Goal: Task Accomplishment & Management: Manage account settings

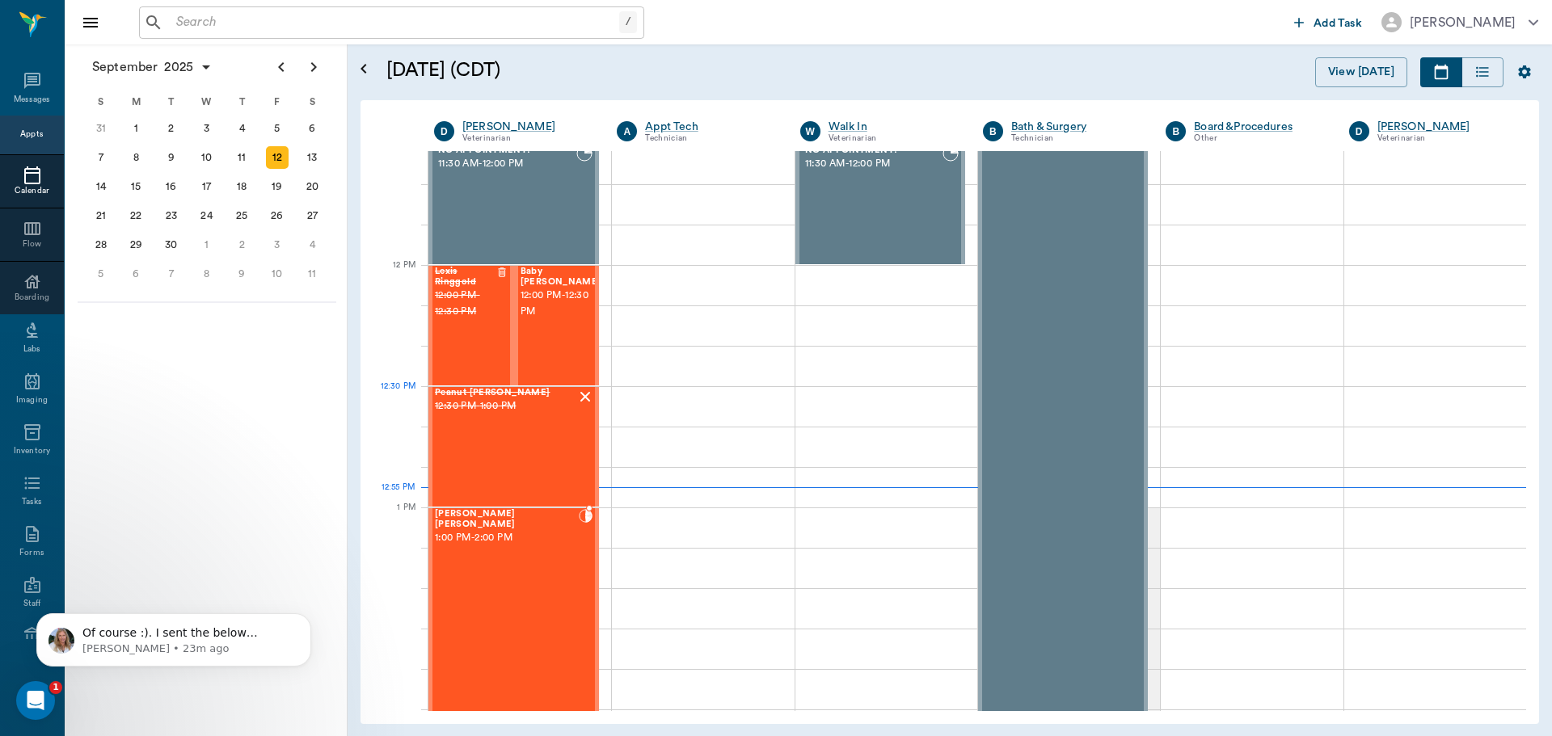
scroll to position [812, 0]
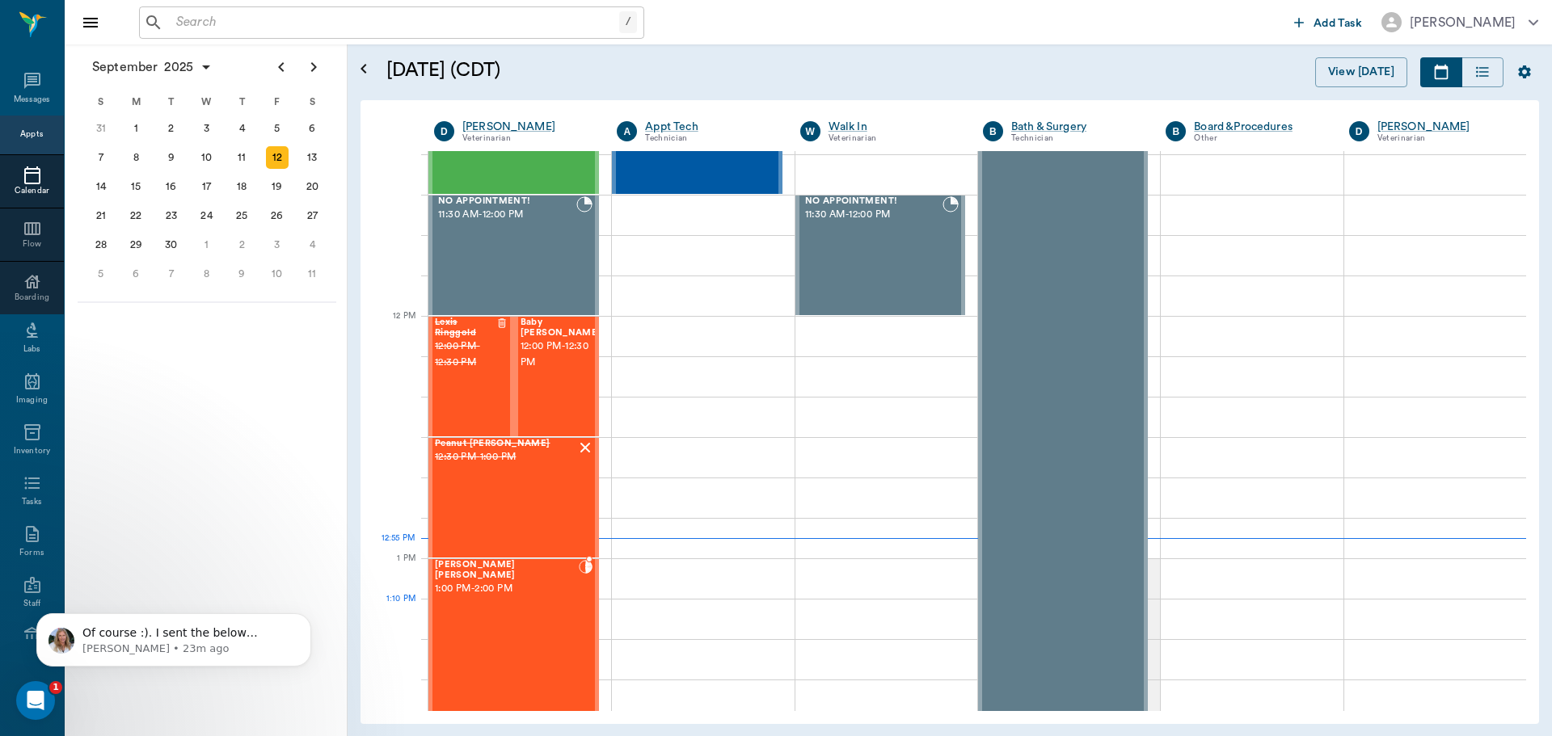
click at [498, 605] on div "[PERSON_NAME] [PERSON_NAME] 1:00 PM - 2:00 PM" at bounding box center [507, 679] width 144 height 239
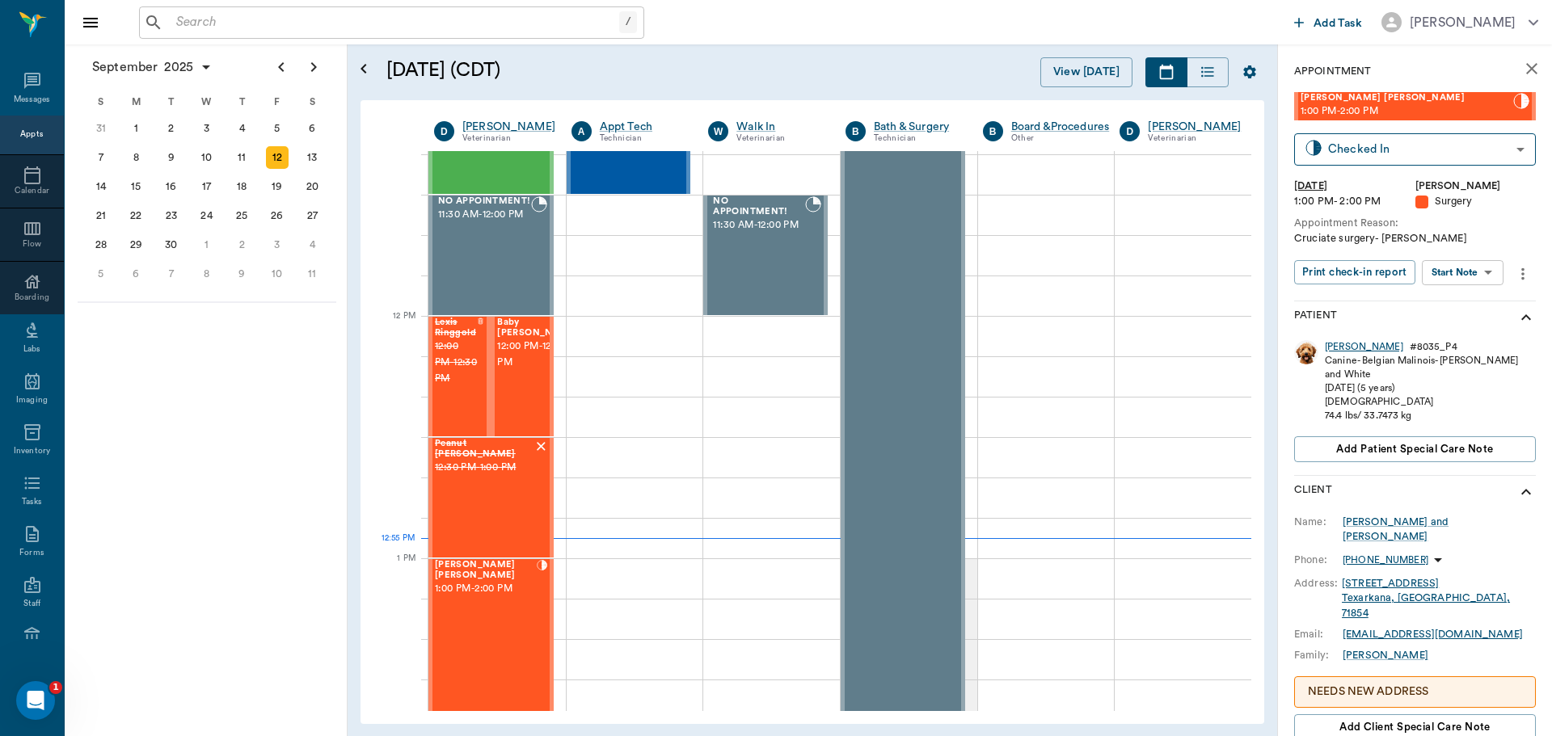
click at [1342, 345] on div "[PERSON_NAME]" at bounding box center [1364, 347] width 78 height 14
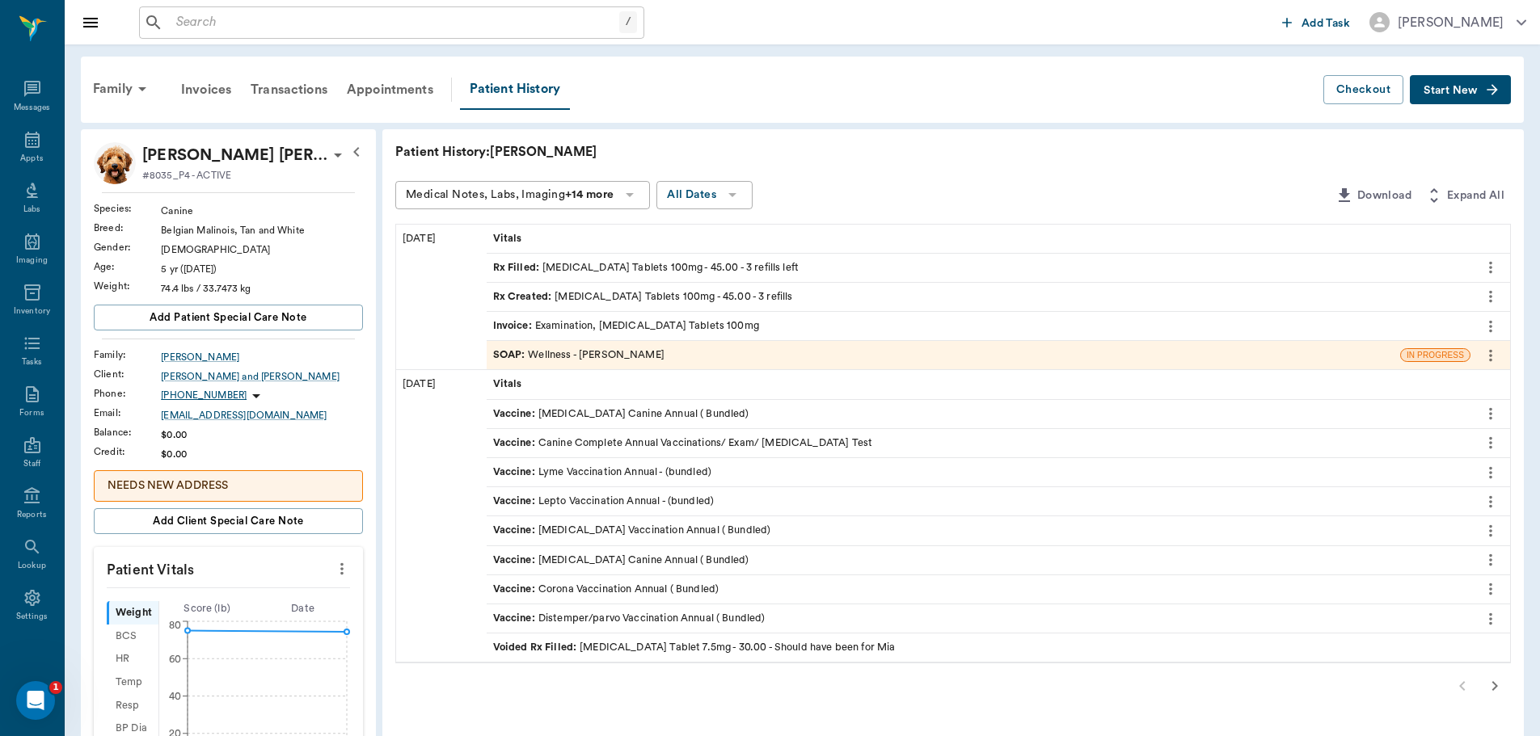
click at [599, 355] on div "SOAP : Wellness - [PERSON_NAME]" at bounding box center [578, 355] width 171 height 15
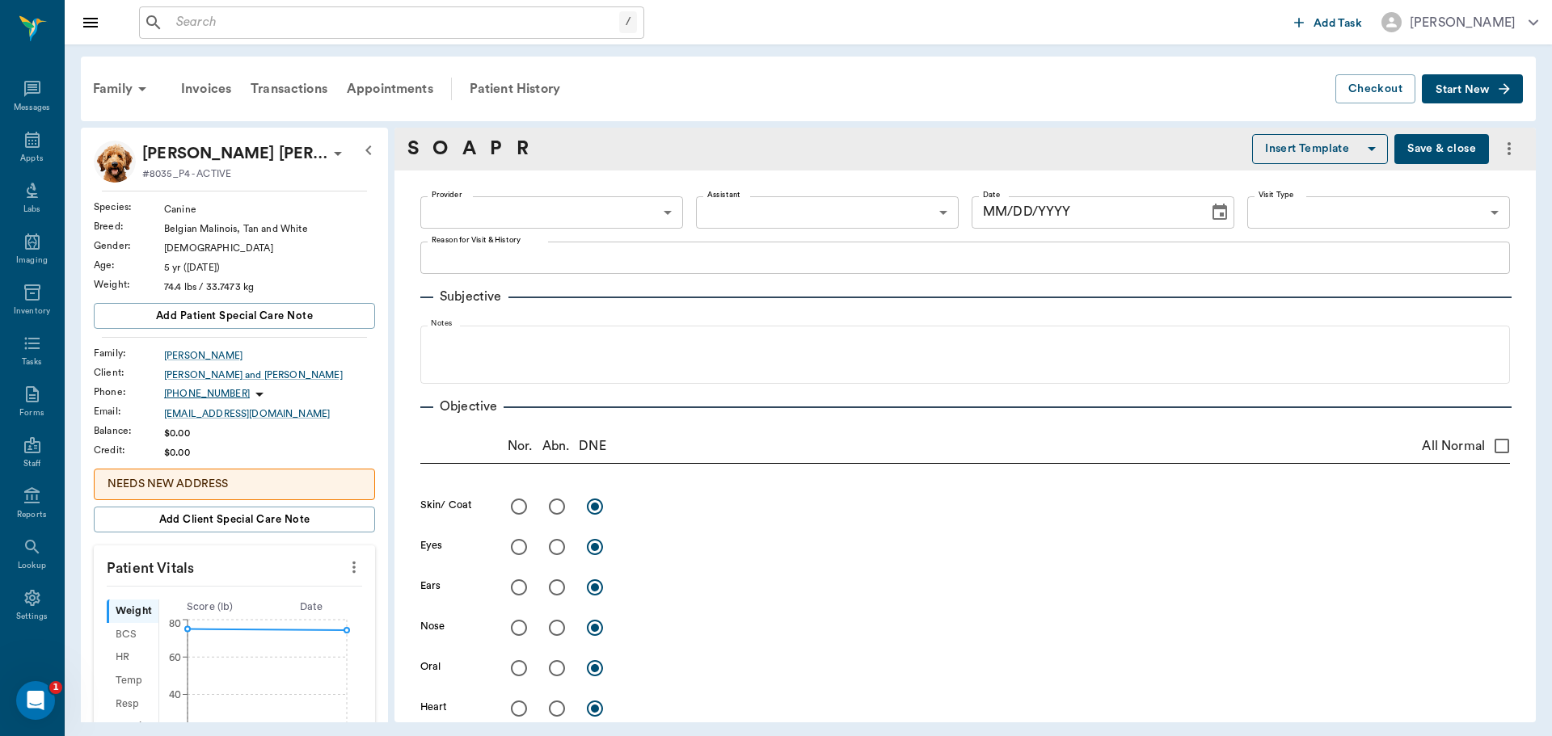
type input "63ec2f075fda476ae8351a4d"
type input "65d2be4f46e3a538d89b8c14"
type textarea "Has been limping [DATE]; jumped to catch a ball, and when came down has been li…"
radio input "true"
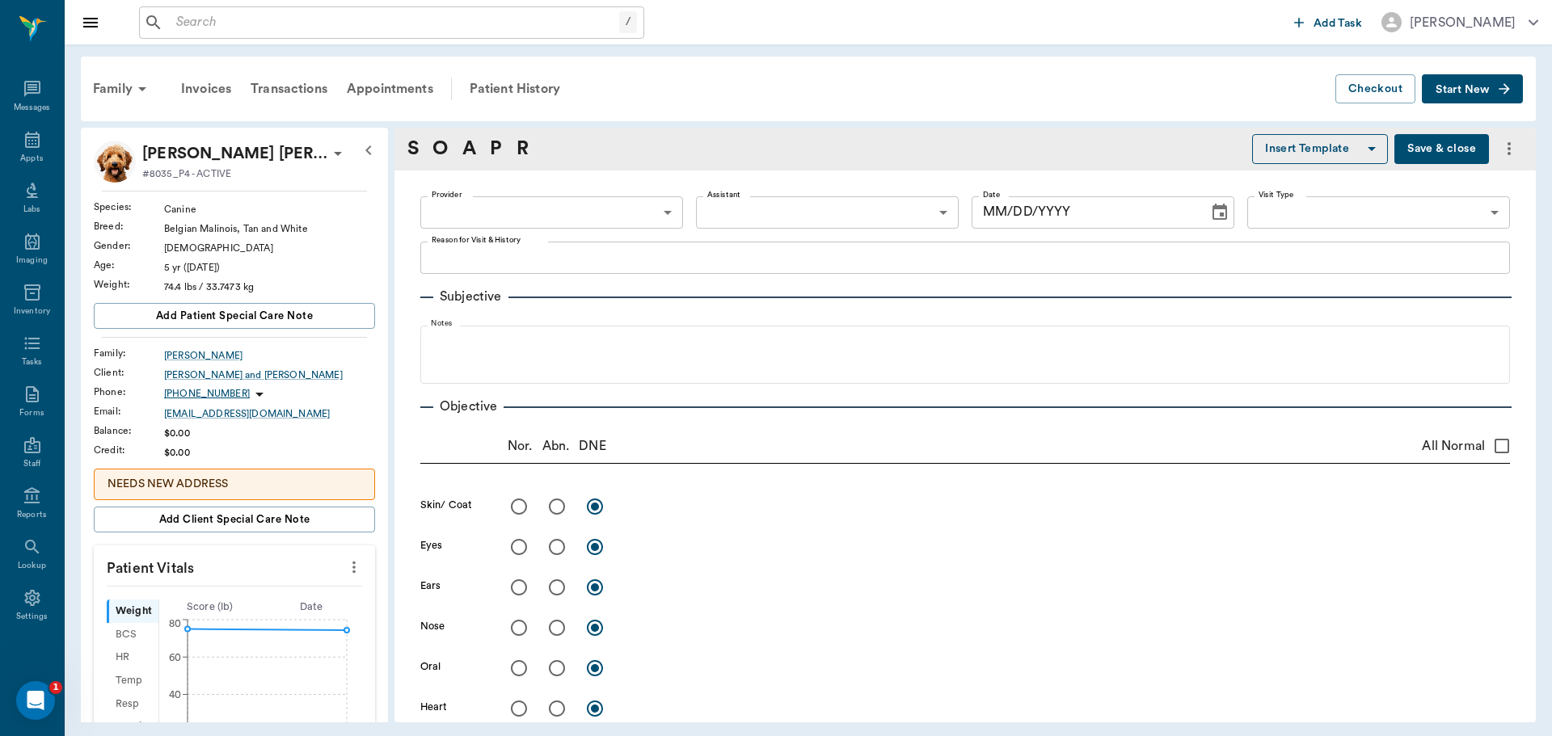
radio input "true"
type textarea "Drawer sign on L stifle"
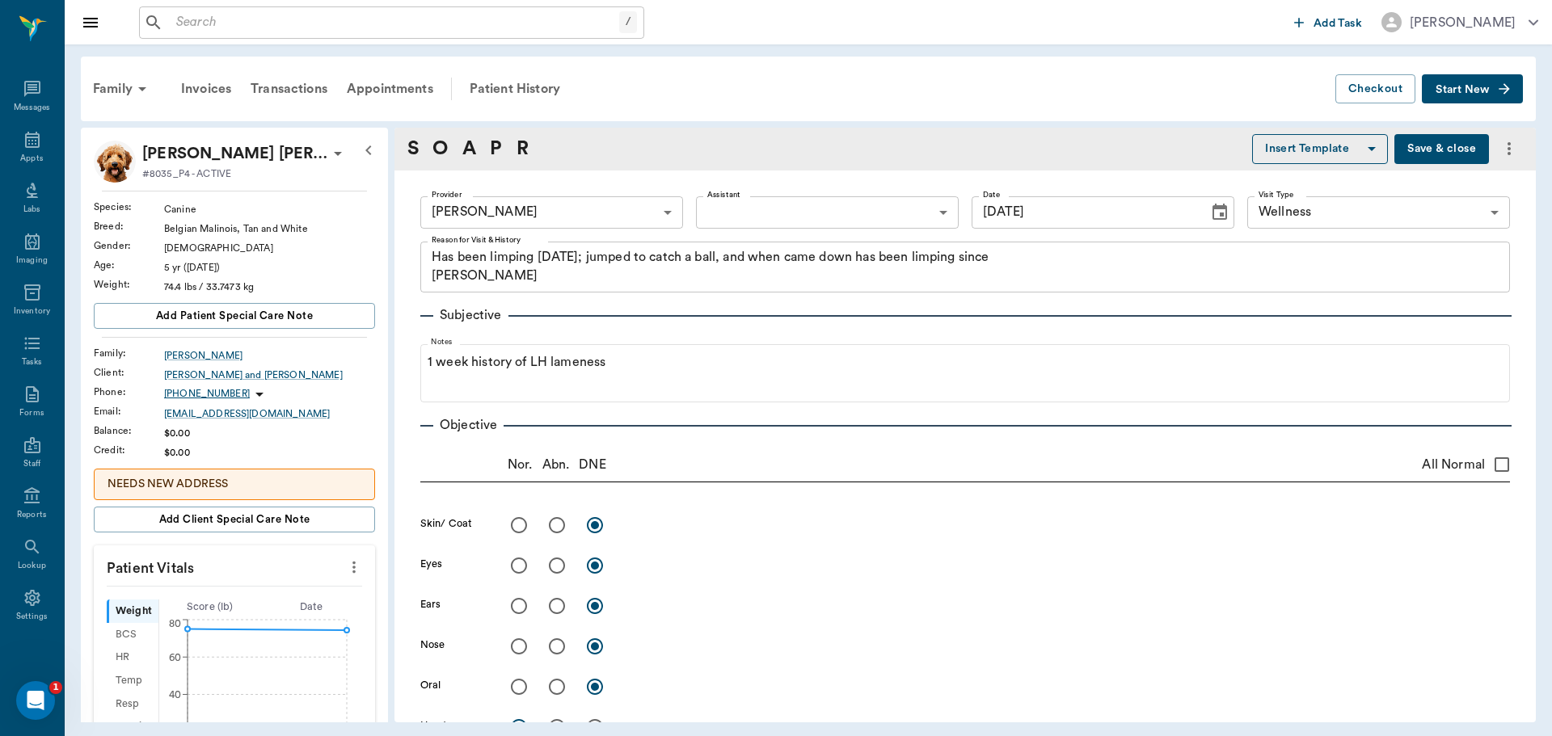
type input "[DATE]"
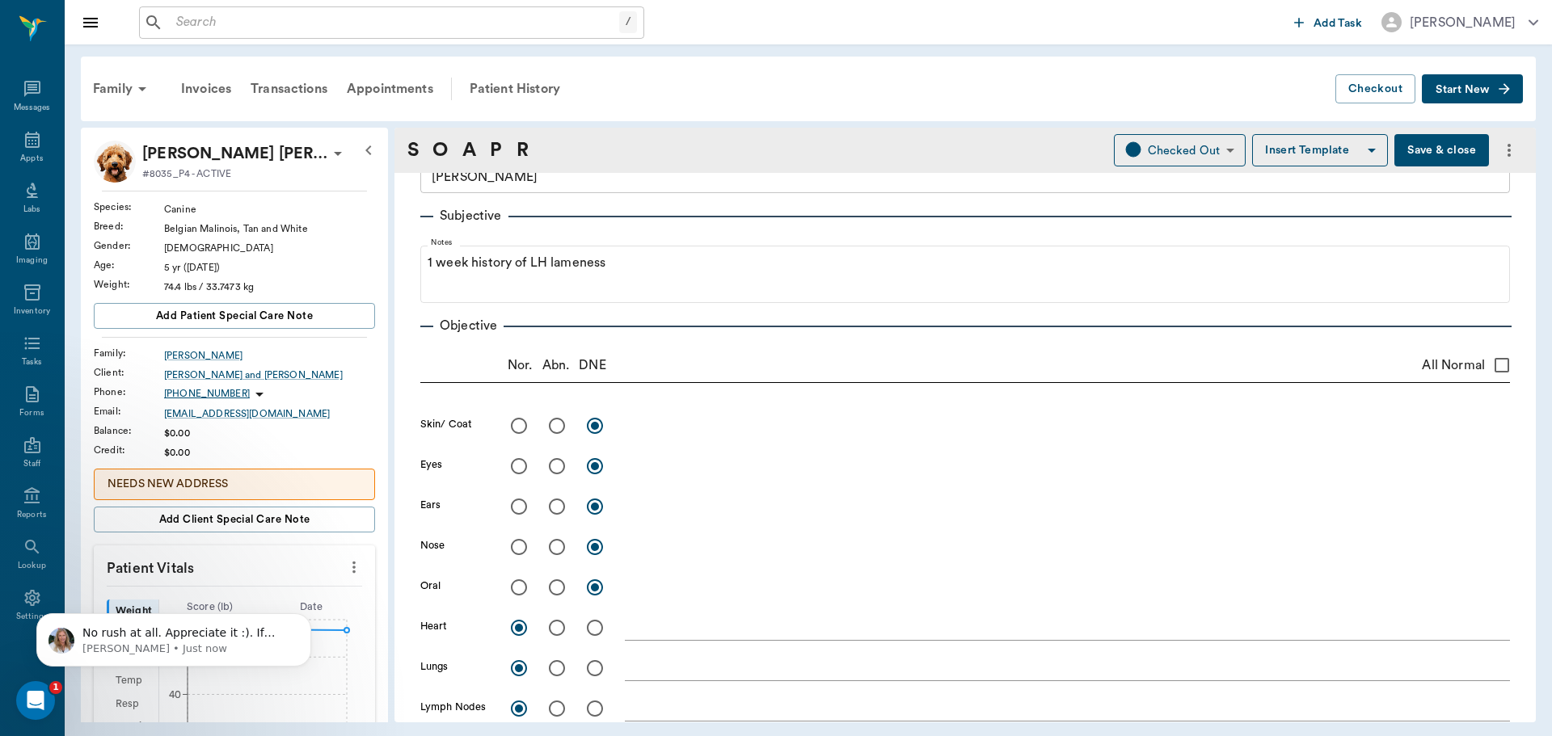
scroll to position [2175, 0]
